Goal: Task Accomplishment & Management: Use online tool/utility

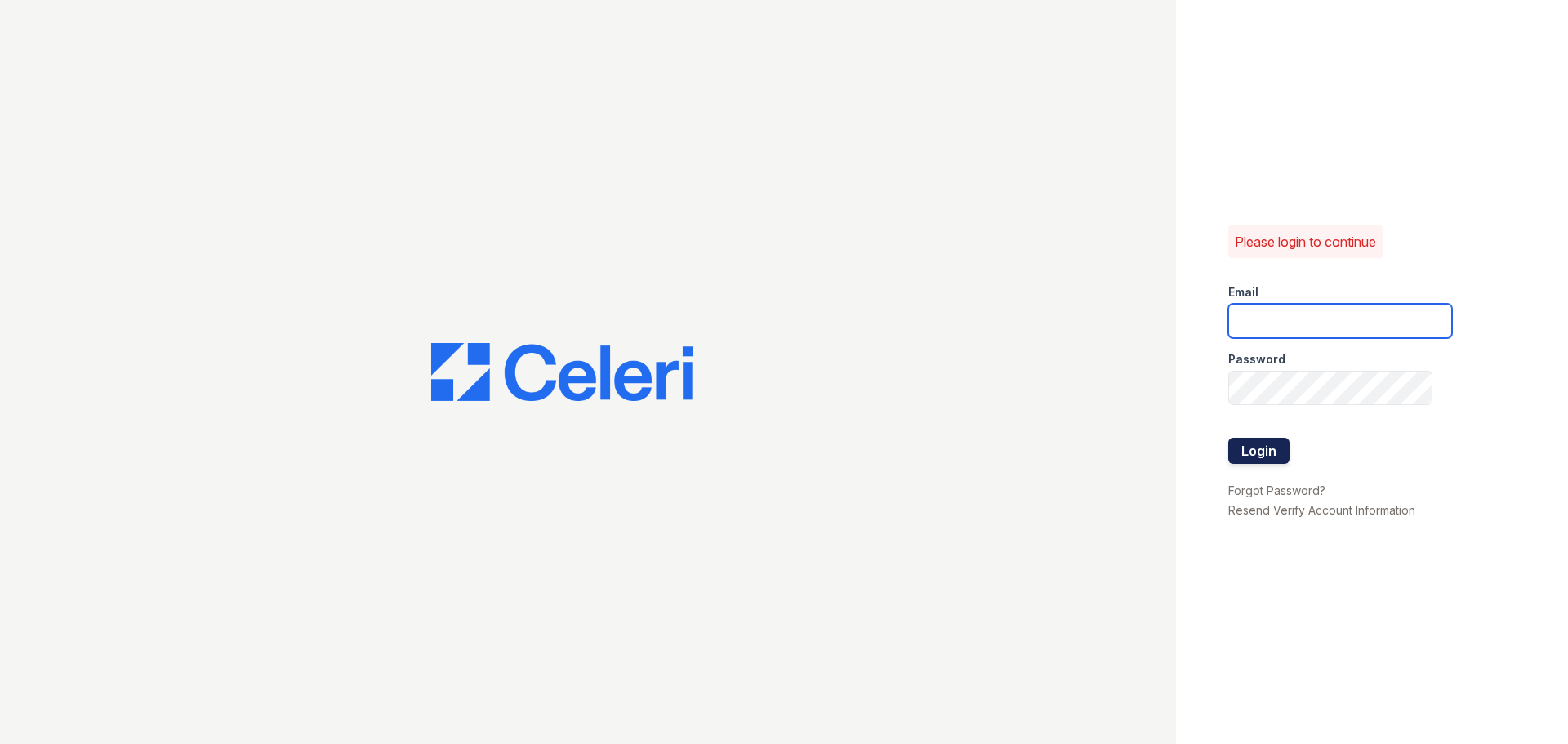
type input "jlaird@rushmoremgmt.com"
click at [1254, 445] on button "Login" at bounding box center [1258, 450] width 61 height 26
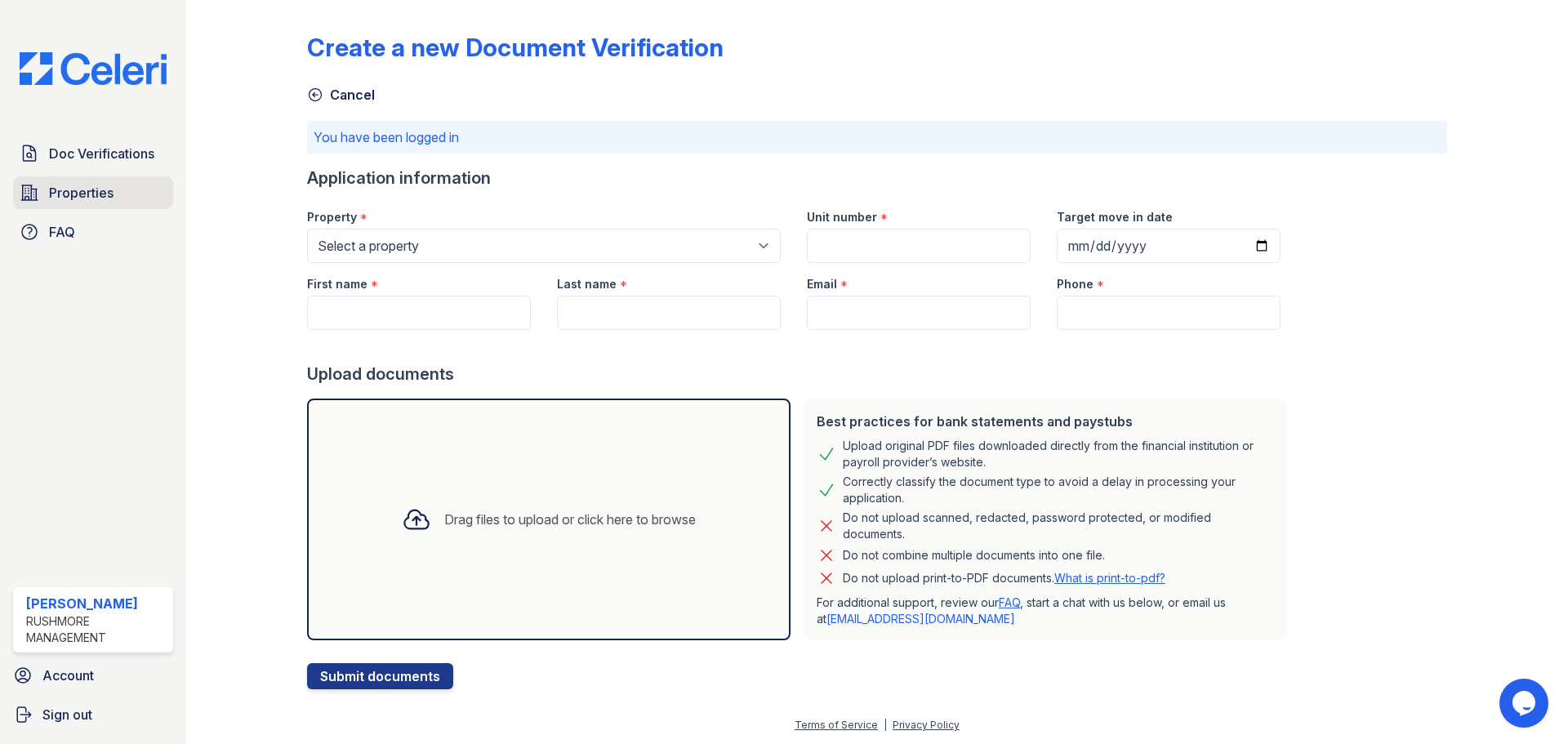
click at [102, 191] on span "Properties" at bounding box center [81, 193] width 65 height 20
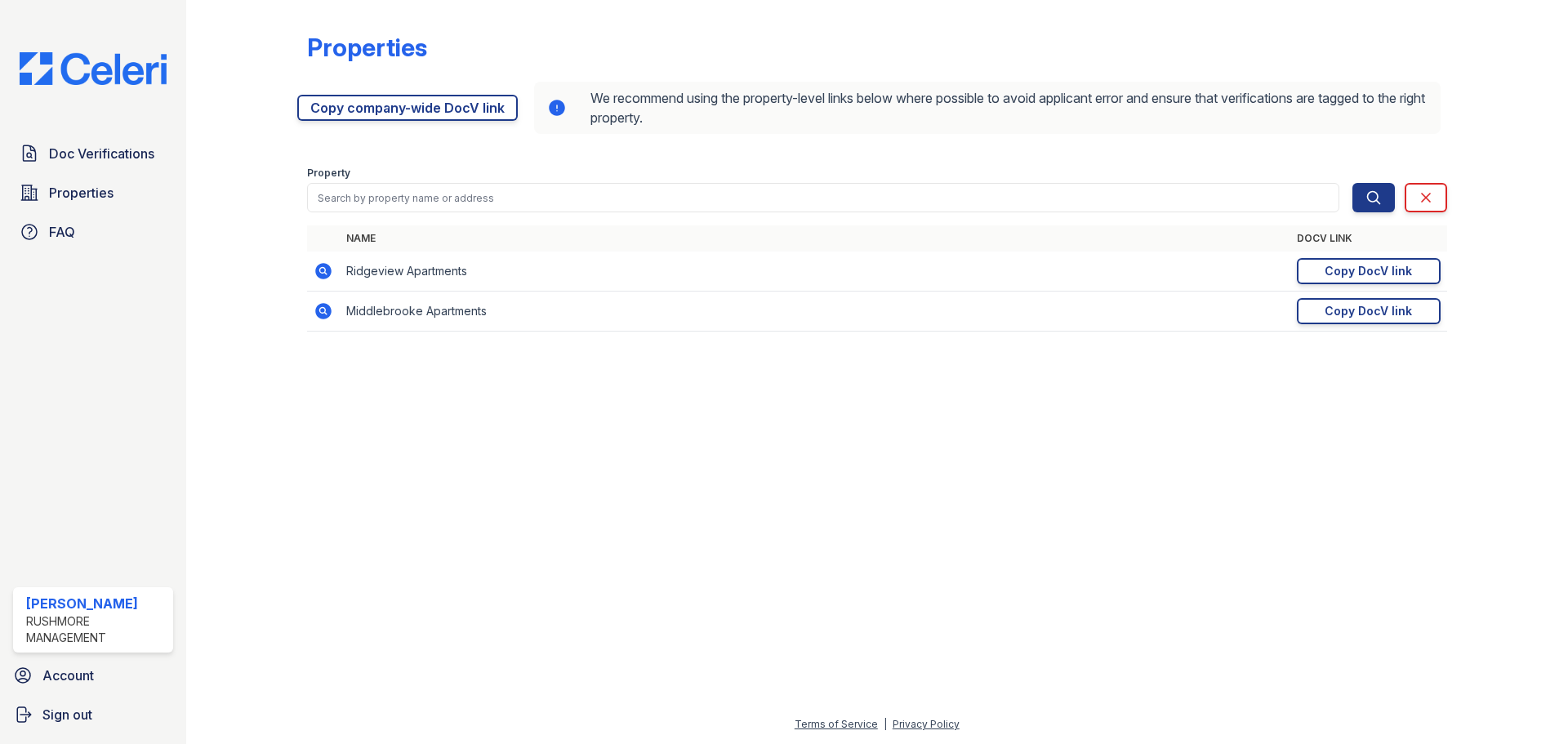
click at [0, 743] on nordpass-portal at bounding box center [0, 744] width 0 height 0
click at [1377, 273] on div "Copy DocV link" at bounding box center [1367, 271] width 87 height 16
